Goal: Check status

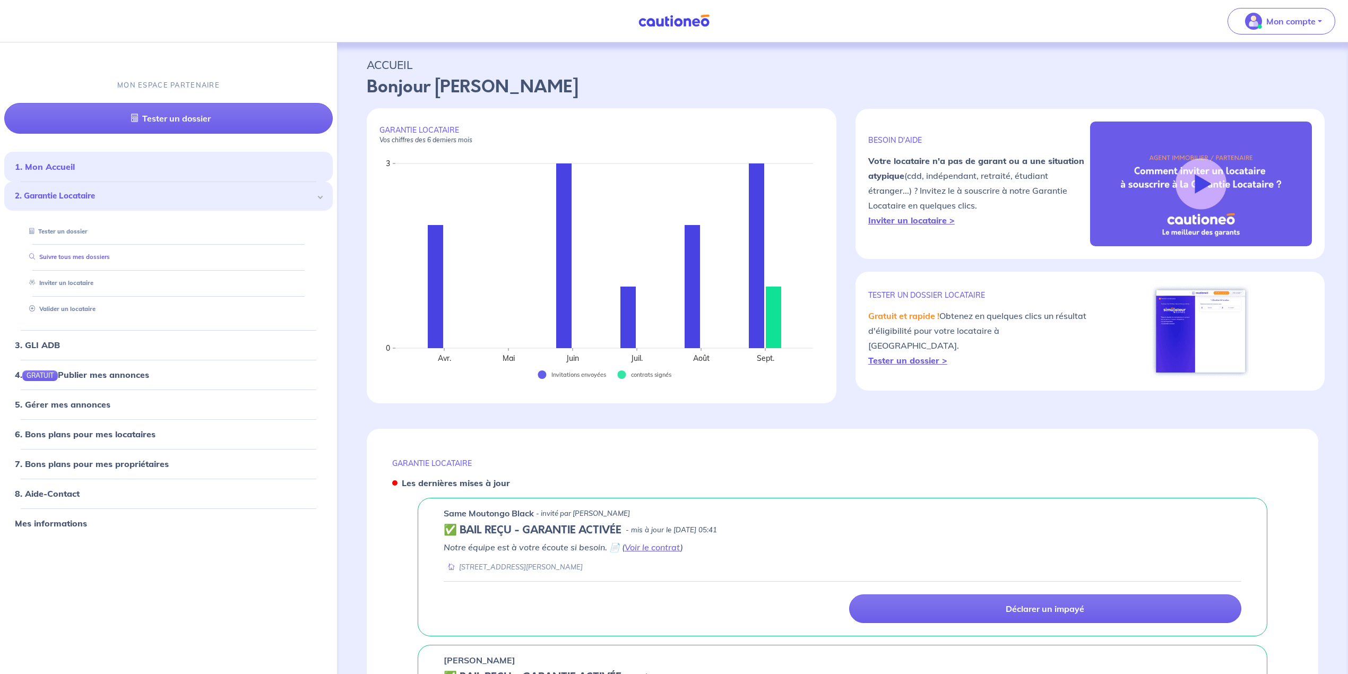
click at [80, 261] on link "Suivre tous mes dossiers" at bounding box center [67, 256] width 85 height 7
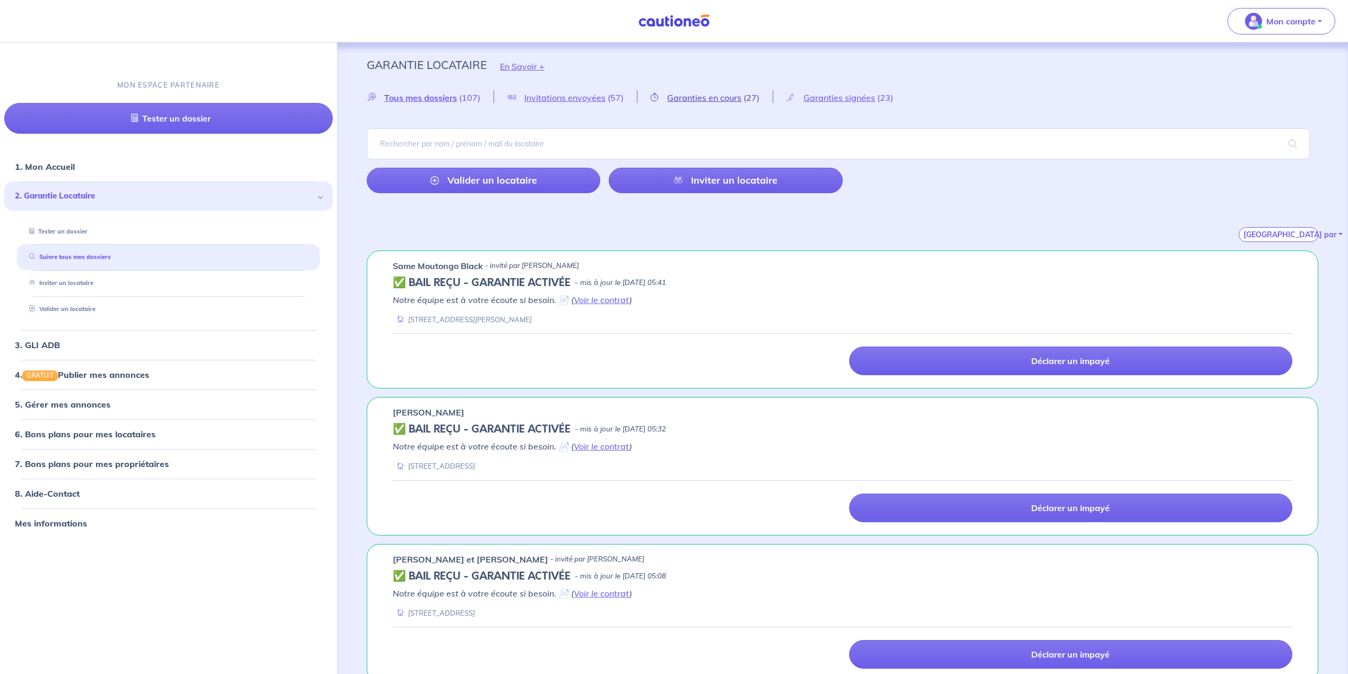
click at [702, 98] on span "Garanties en cours" at bounding box center [704, 97] width 74 height 11
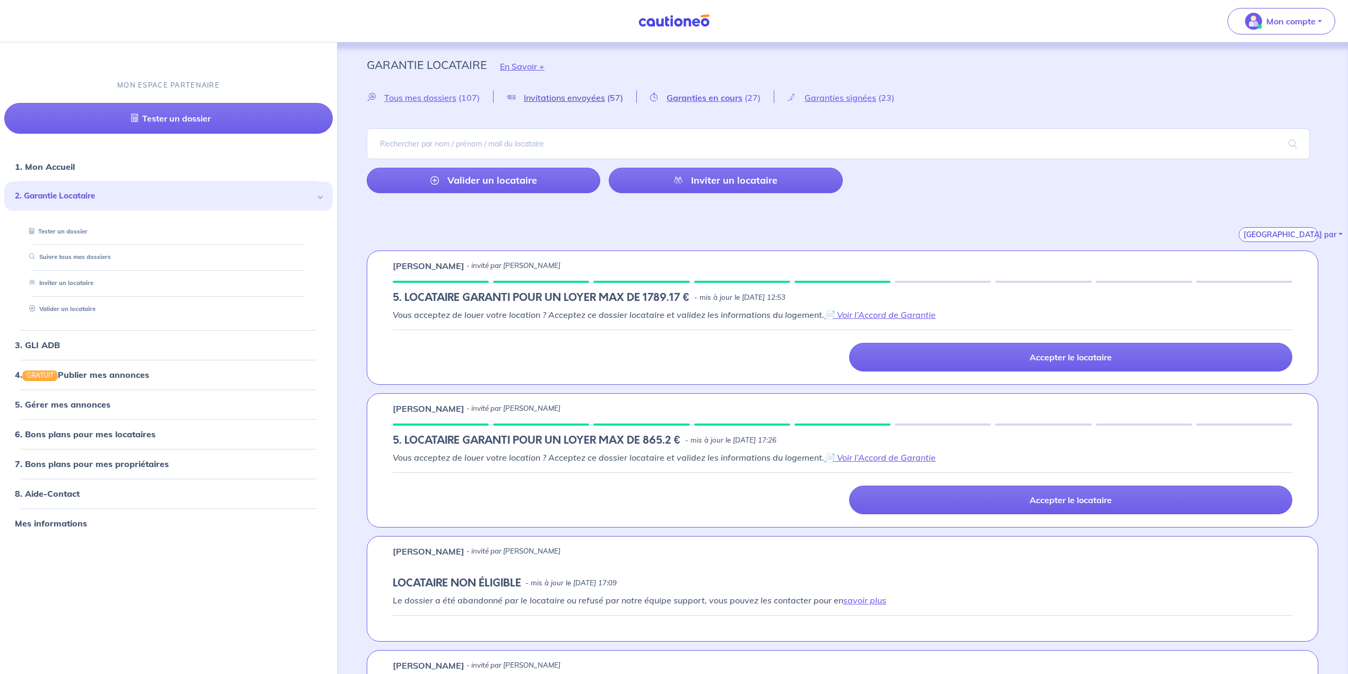
click at [552, 102] on span "Invitations envoyées" at bounding box center [564, 97] width 81 height 11
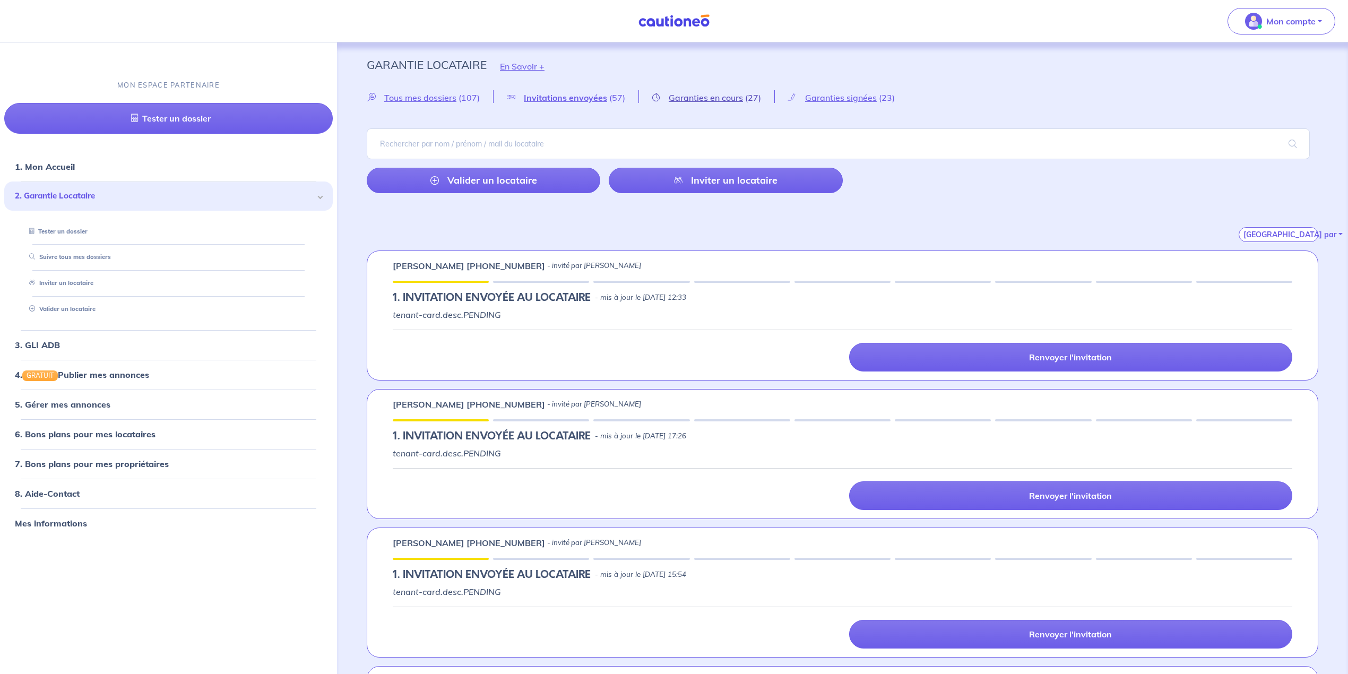
click at [731, 96] on span "Garanties en cours" at bounding box center [706, 97] width 74 height 11
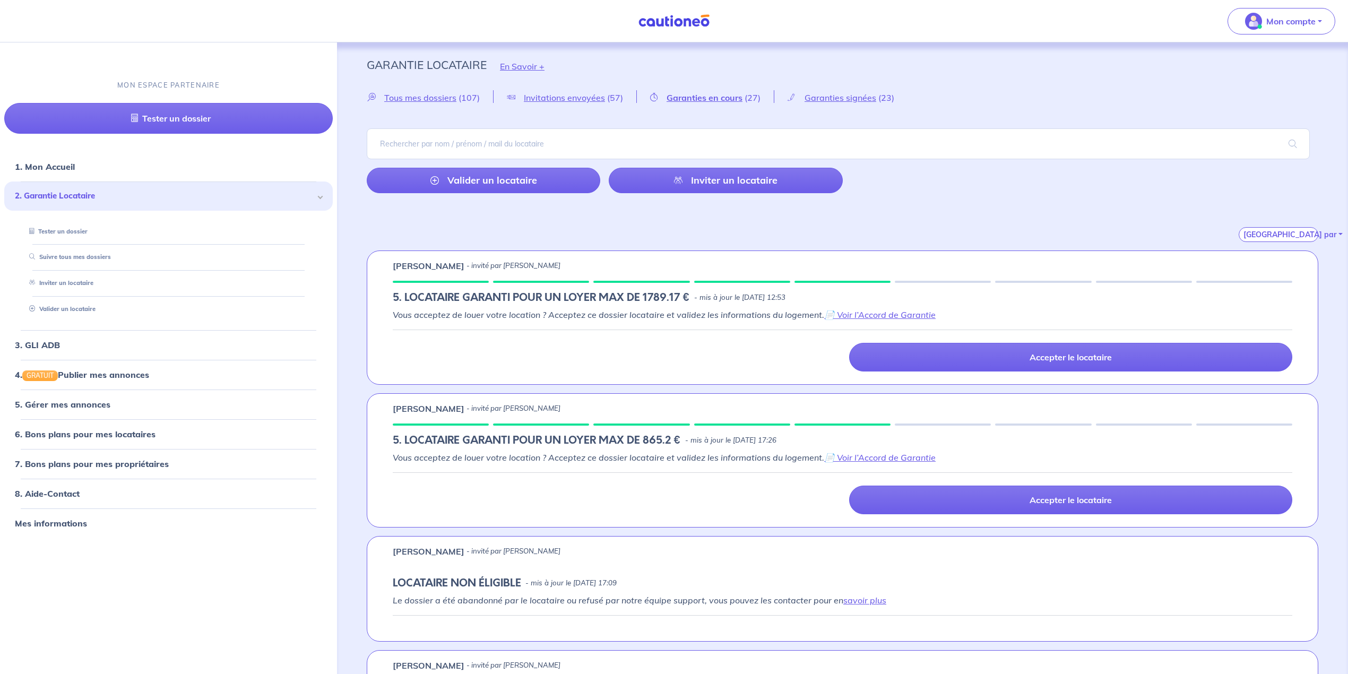
scroll to position [71, 0]
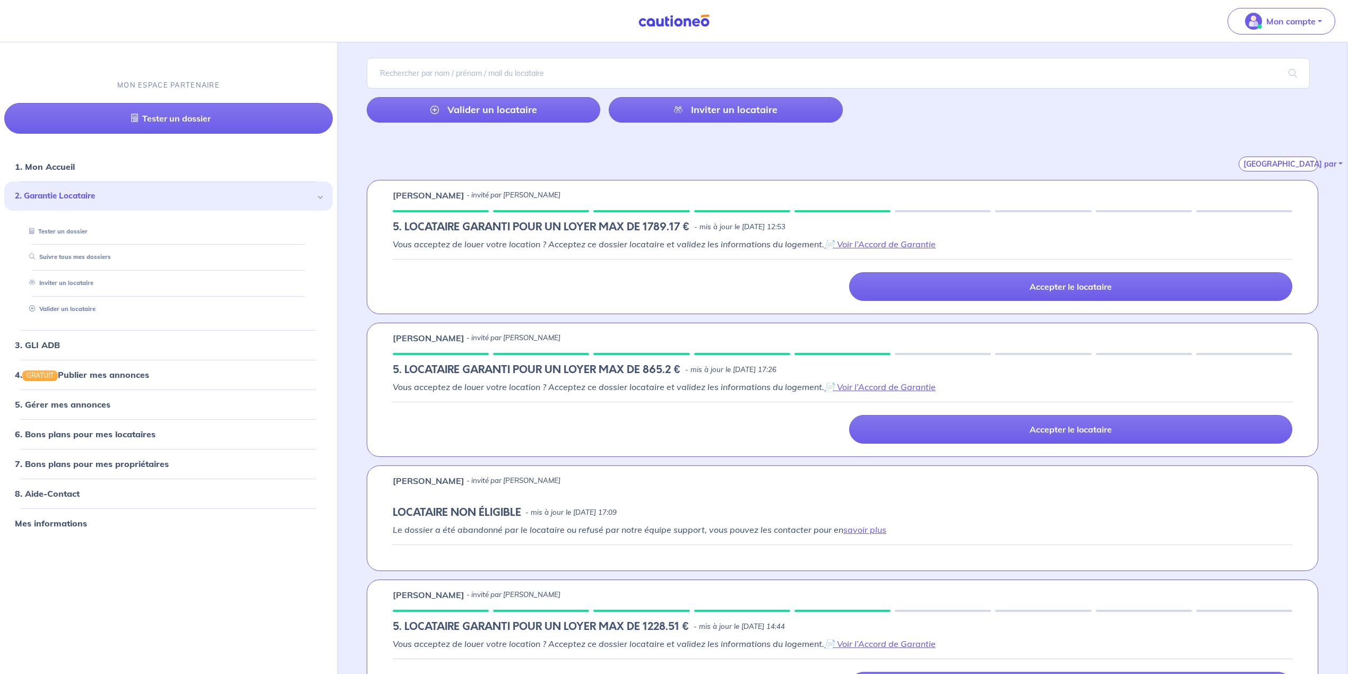
click at [733, 437] on div "Accepter le locataire" at bounding box center [842, 429] width 912 height 29
